Goal: Task Accomplishment & Management: Use online tool/utility

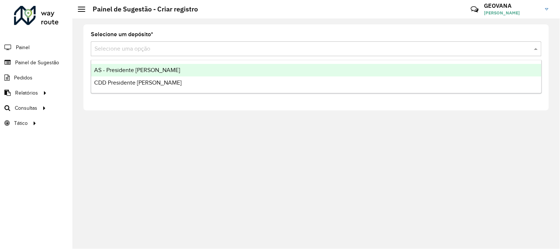
click at [177, 49] on input "text" at bounding box center [308, 49] width 429 height 9
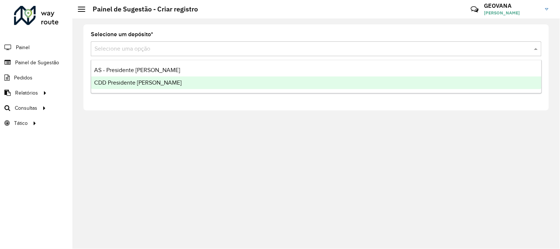
click at [145, 82] on span "CDD Presidente [PERSON_NAME]" at bounding box center [137, 82] width 87 height 6
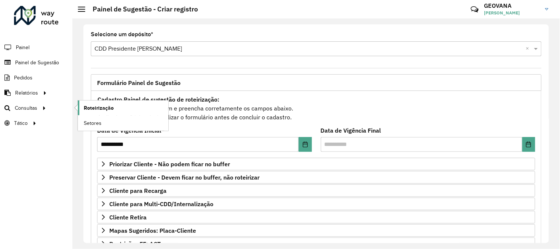
click at [98, 105] on span "Roteirização" at bounding box center [99, 108] width 30 height 8
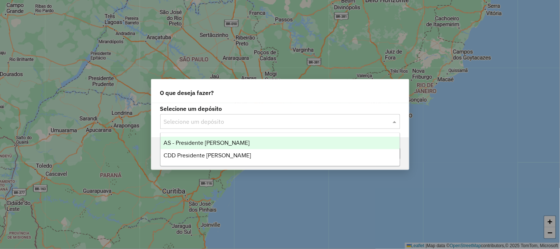
click at [198, 117] on input "text" at bounding box center [273, 121] width 218 height 9
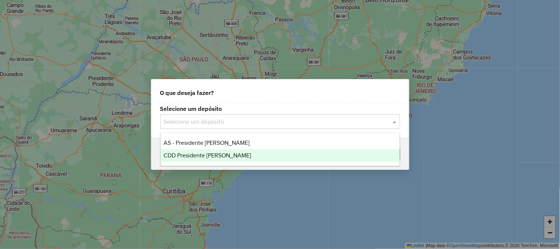
click at [199, 154] on span "CDD Presidente [PERSON_NAME]" at bounding box center [207, 155] width 87 height 6
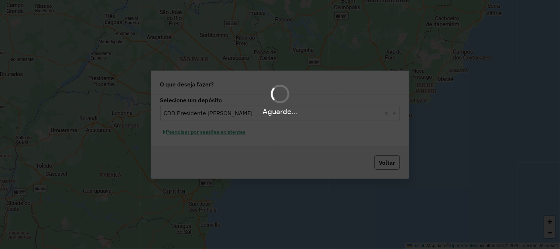
click at [211, 135] on div "Aguarde..." at bounding box center [280, 124] width 560 height 249
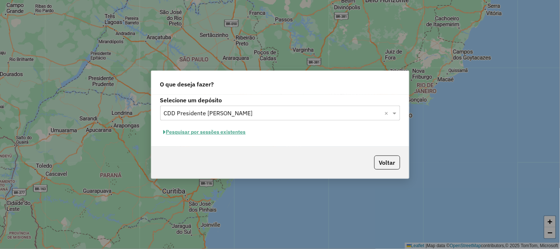
click at [223, 131] on button "Pesquisar por sessões existentes" at bounding box center [204, 131] width 89 height 11
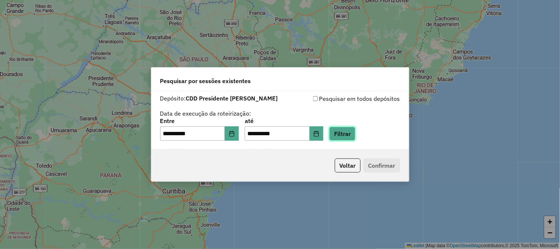
click at [355, 135] on button "Filtrar" at bounding box center [342, 134] width 26 height 14
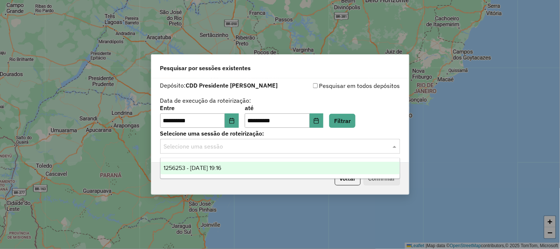
click at [306, 148] on input "text" at bounding box center [273, 146] width 218 height 9
click at [264, 165] on div "1256253 - 30/08/2025 19:16" at bounding box center [280, 168] width 239 height 13
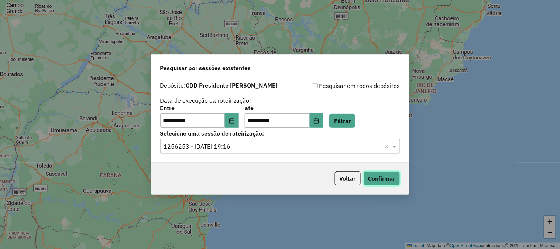
click at [396, 178] on button "Confirmar" at bounding box center [382, 178] width 37 height 14
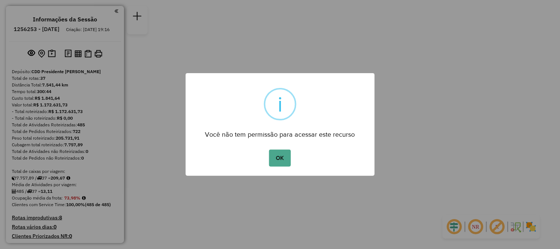
click at [269, 149] on button "OK" at bounding box center [280, 157] width 22 height 17
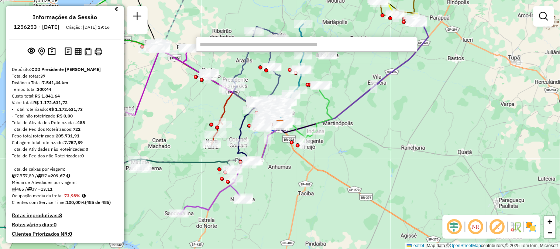
scroll to position [1317, 0]
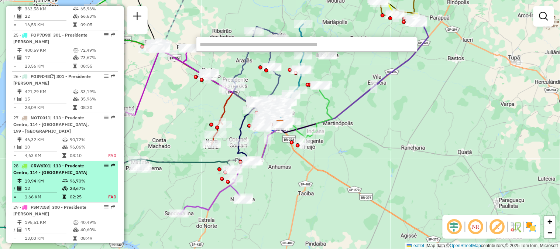
select select "**********"
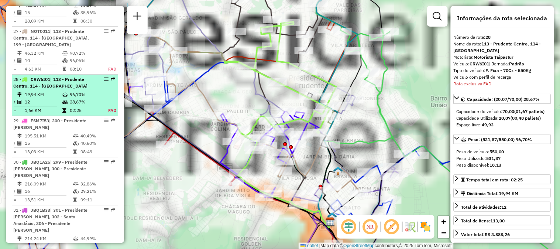
scroll to position [1431, 0]
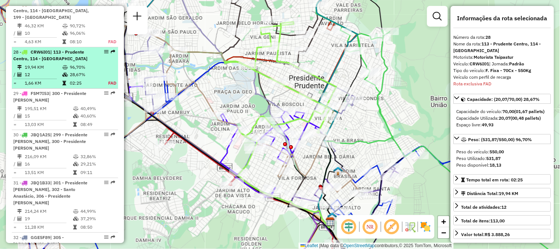
drag, startPoint x: 102, startPoint y: 123, endPoint x: 76, endPoint y: 30, distance: 96.4
click at [76, 71] on td "28,67%" at bounding box center [84, 74] width 31 height 7
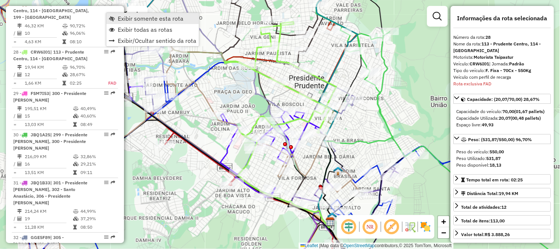
click at [113, 16] on span "Exibir somente esta rota" at bounding box center [112, 19] width 6 height 6
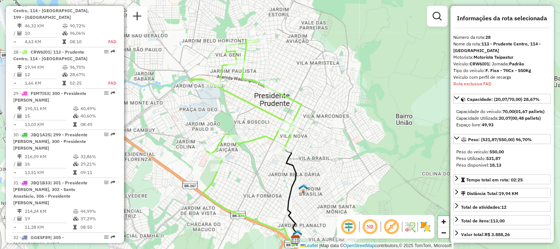
drag, startPoint x: 379, startPoint y: 83, endPoint x: 344, endPoint y: 100, distance: 39.0
click at [344, 100] on div "Janela de atendimento Grade de atendimento Capacidade Transportadoras Veículos …" at bounding box center [280, 124] width 560 height 249
